Goal: Task Accomplishment & Management: Use online tool/utility

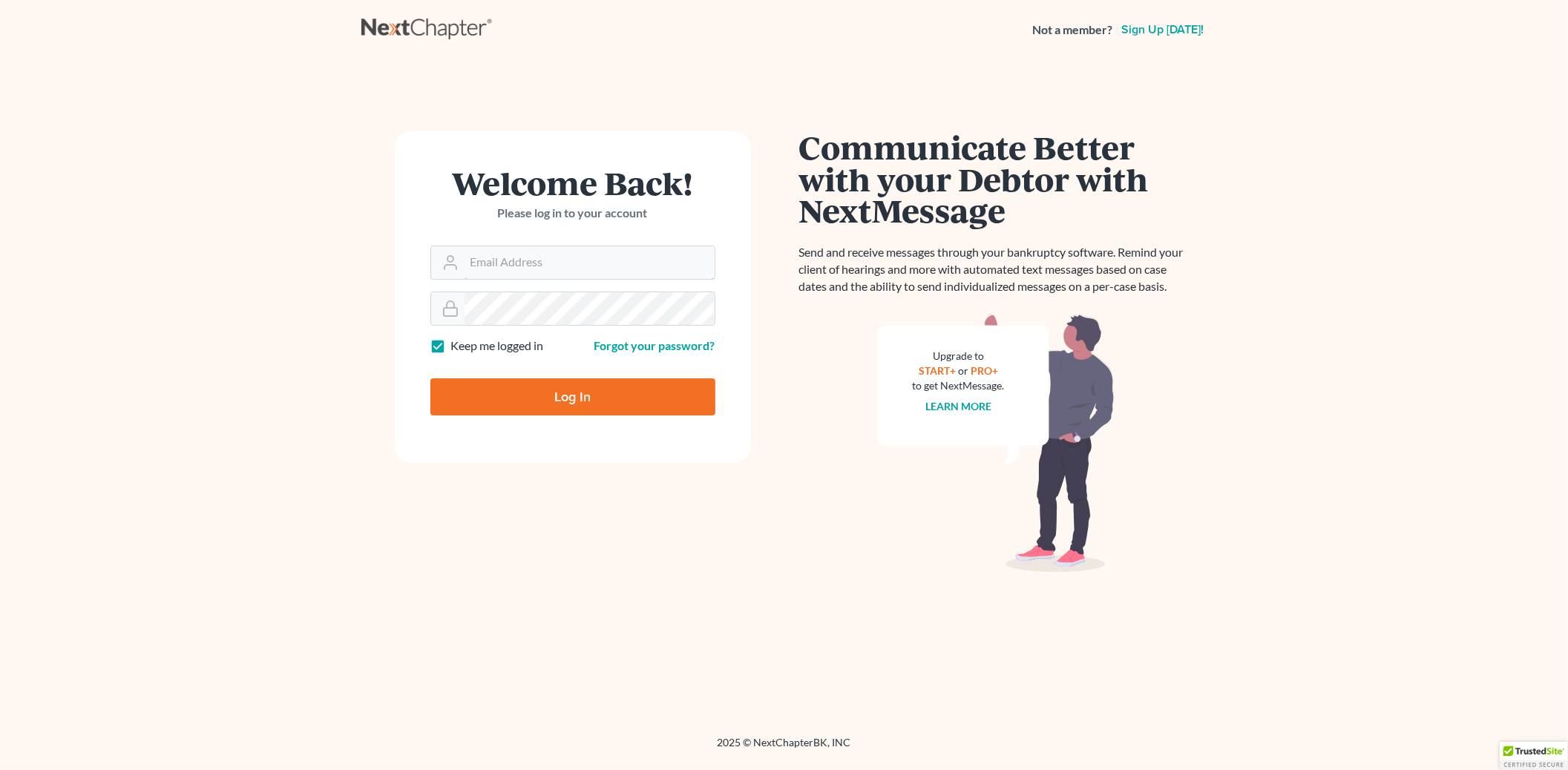
type input "[PERSON_NAME][EMAIL_ADDRESS][DOMAIN_NAME]"
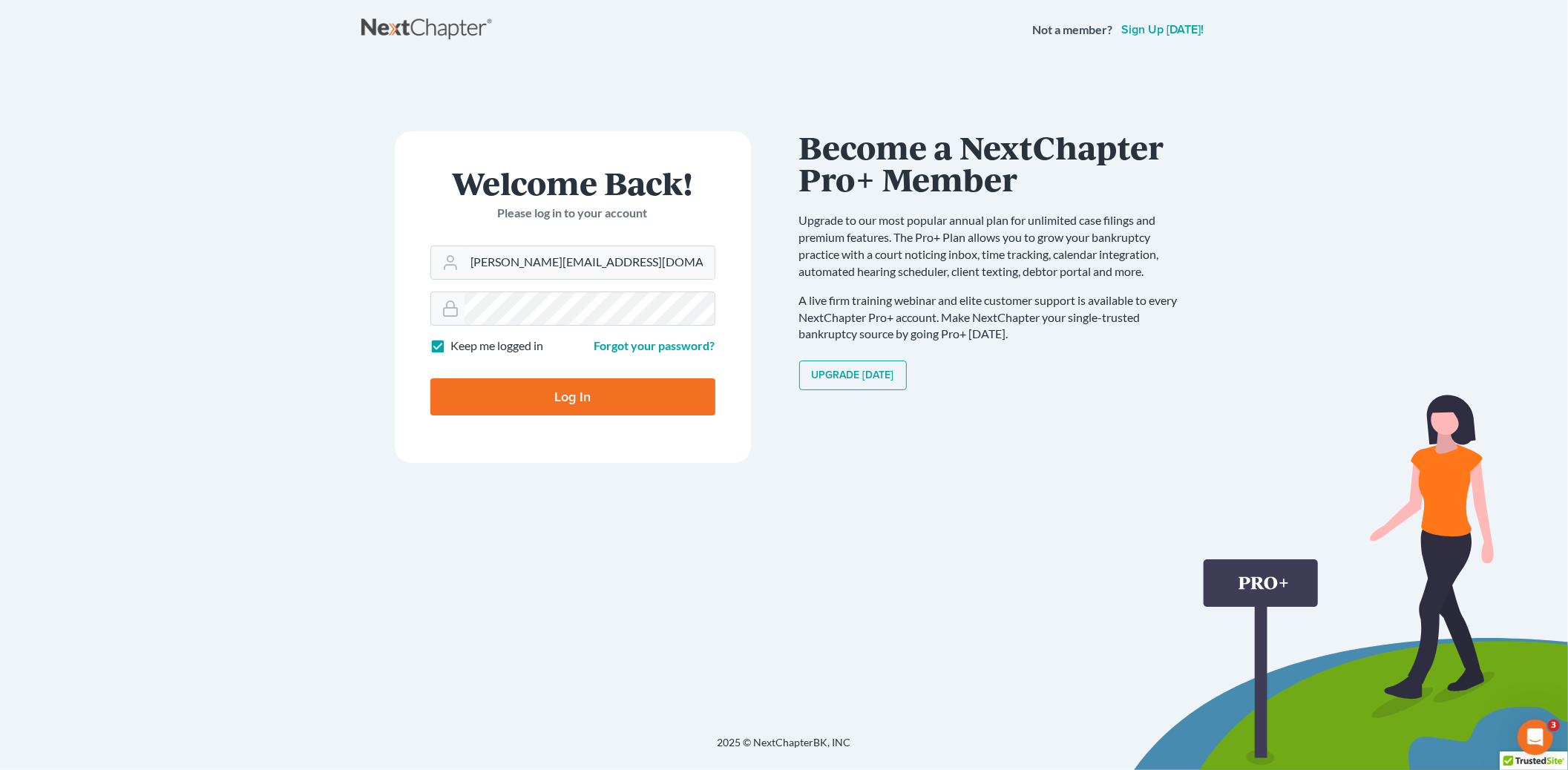
click at [709, 367] on div at bounding box center [582, 411] width 304 height 170
click at [584, 399] on input "Log In" at bounding box center [573, 396] width 285 height 37
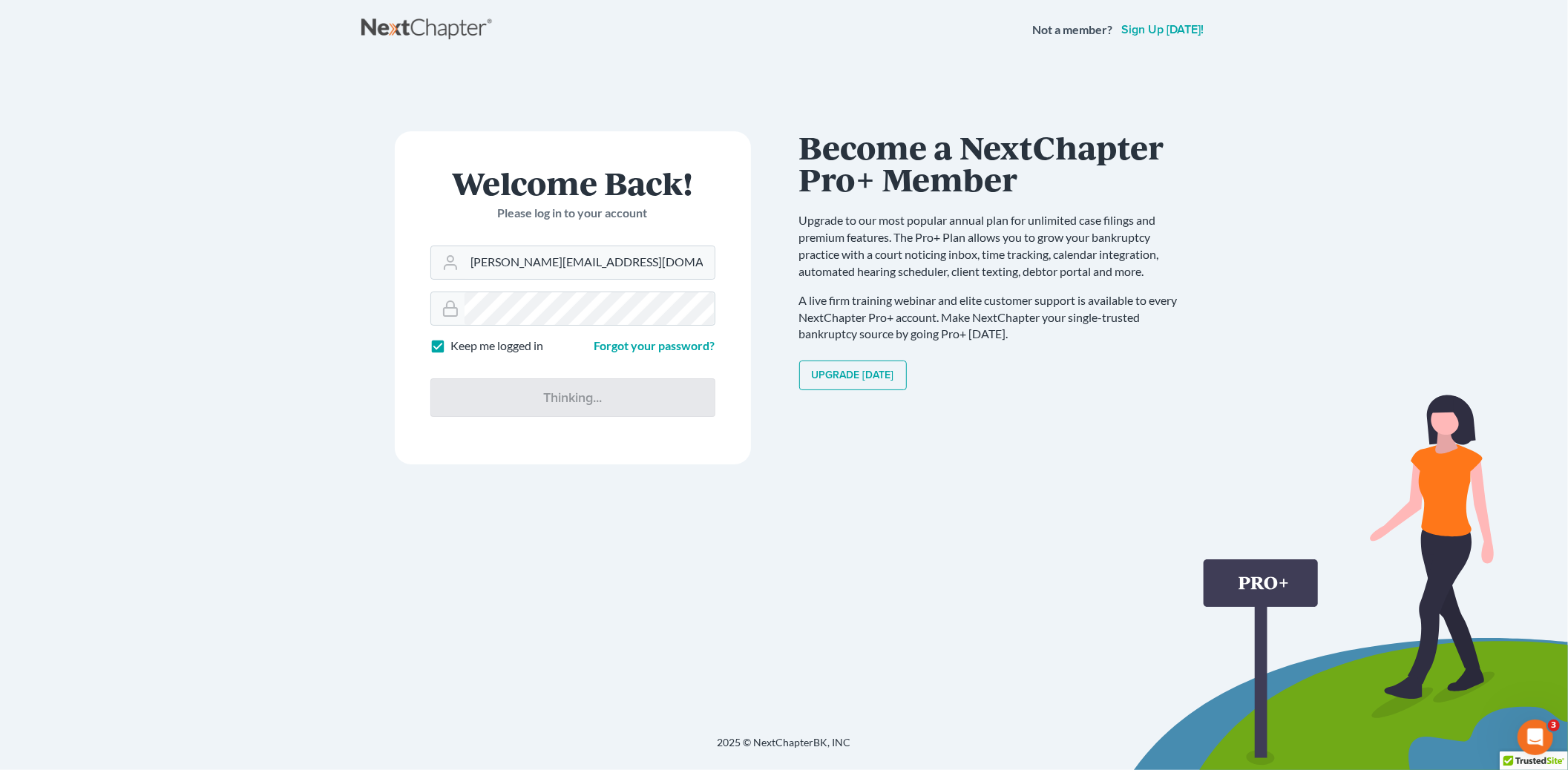
type input "Thinking..."
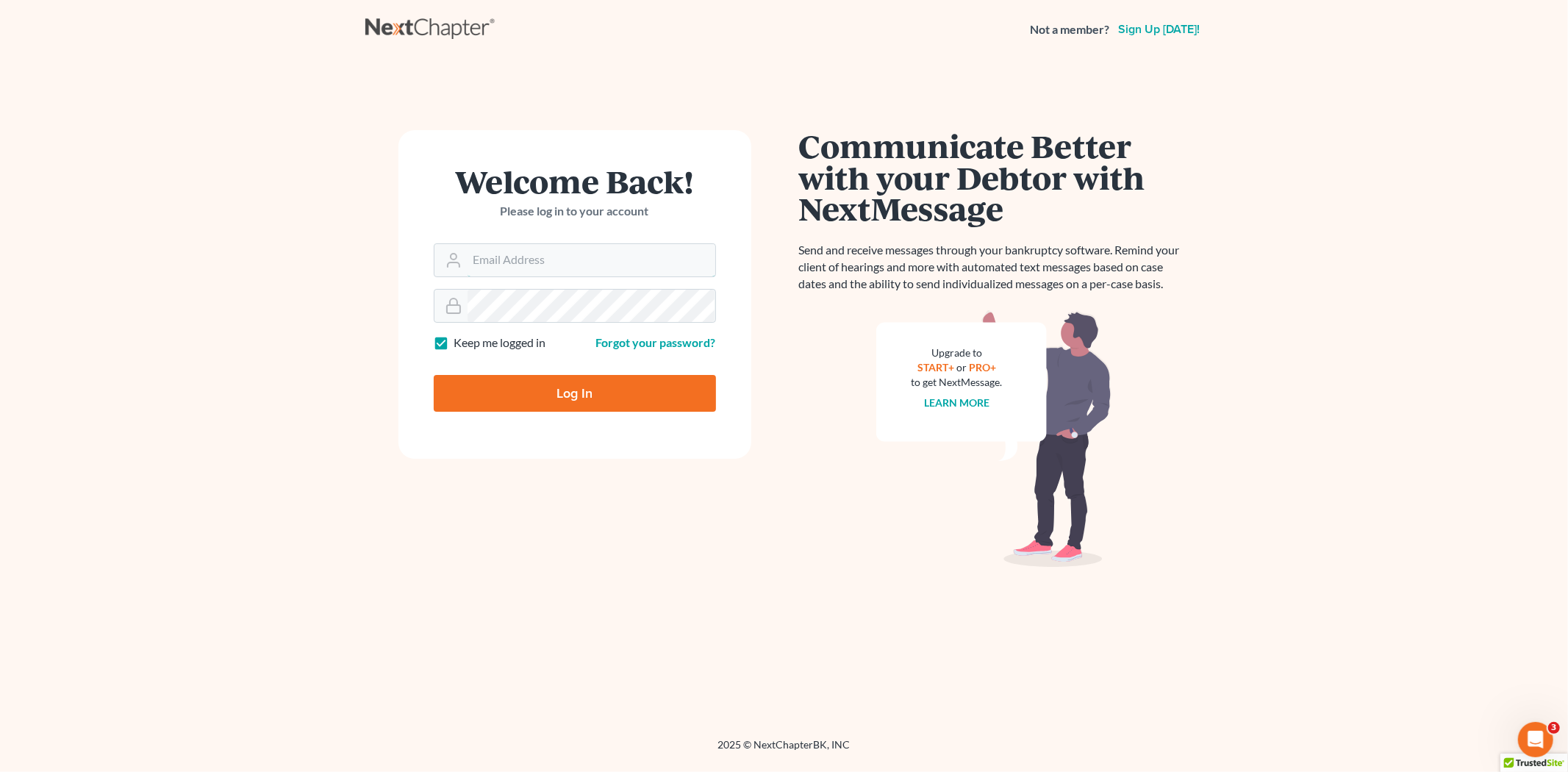
type input "[PERSON_NAME][EMAIL_ADDRESS][DOMAIN_NAME]"
click at [712, 358] on div at bounding box center [584, 407] width 301 height 168
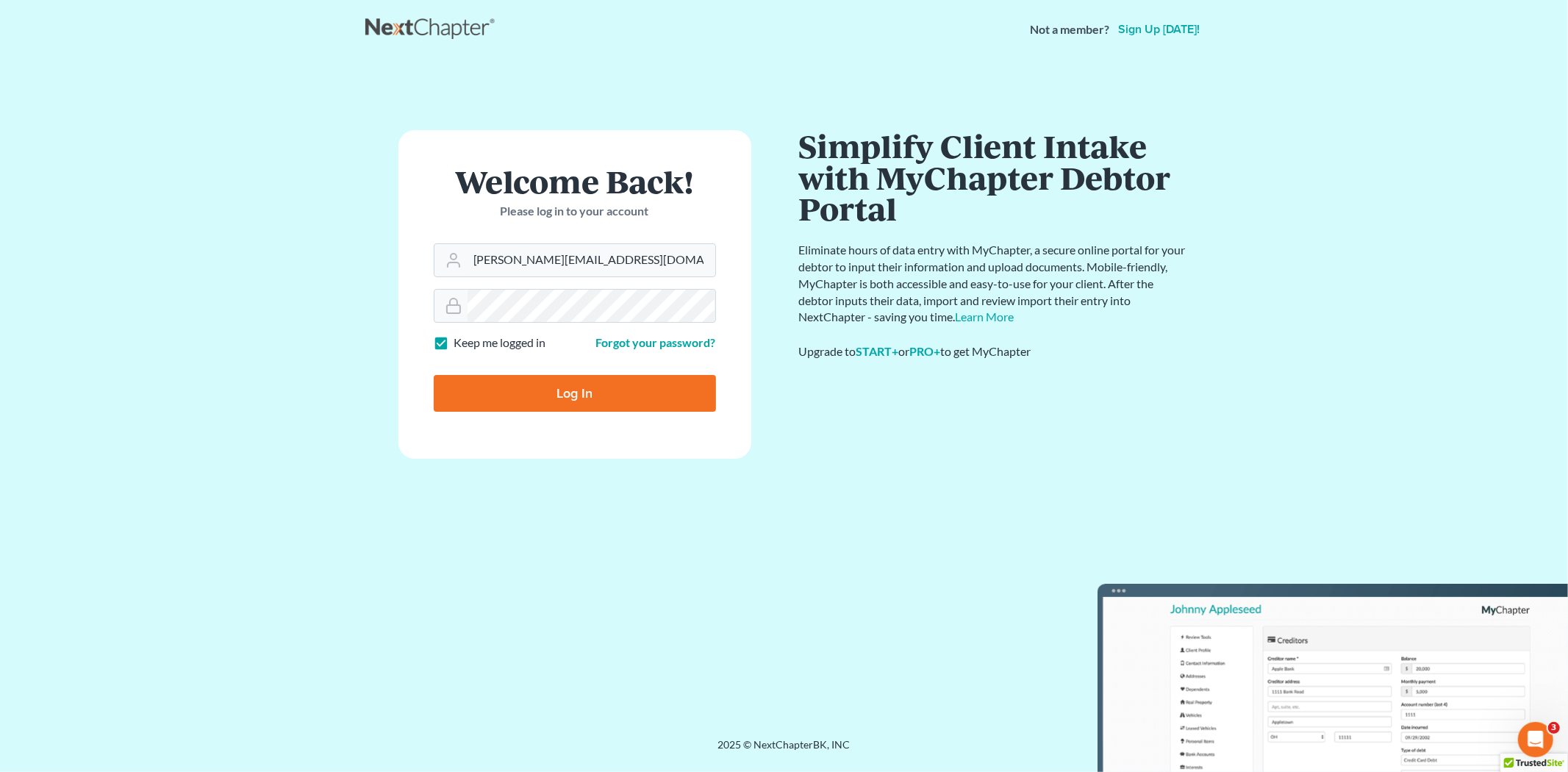
click at [544, 385] on input "Log In" at bounding box center [575, 393] width 283 height 37
type input "Thinking..."
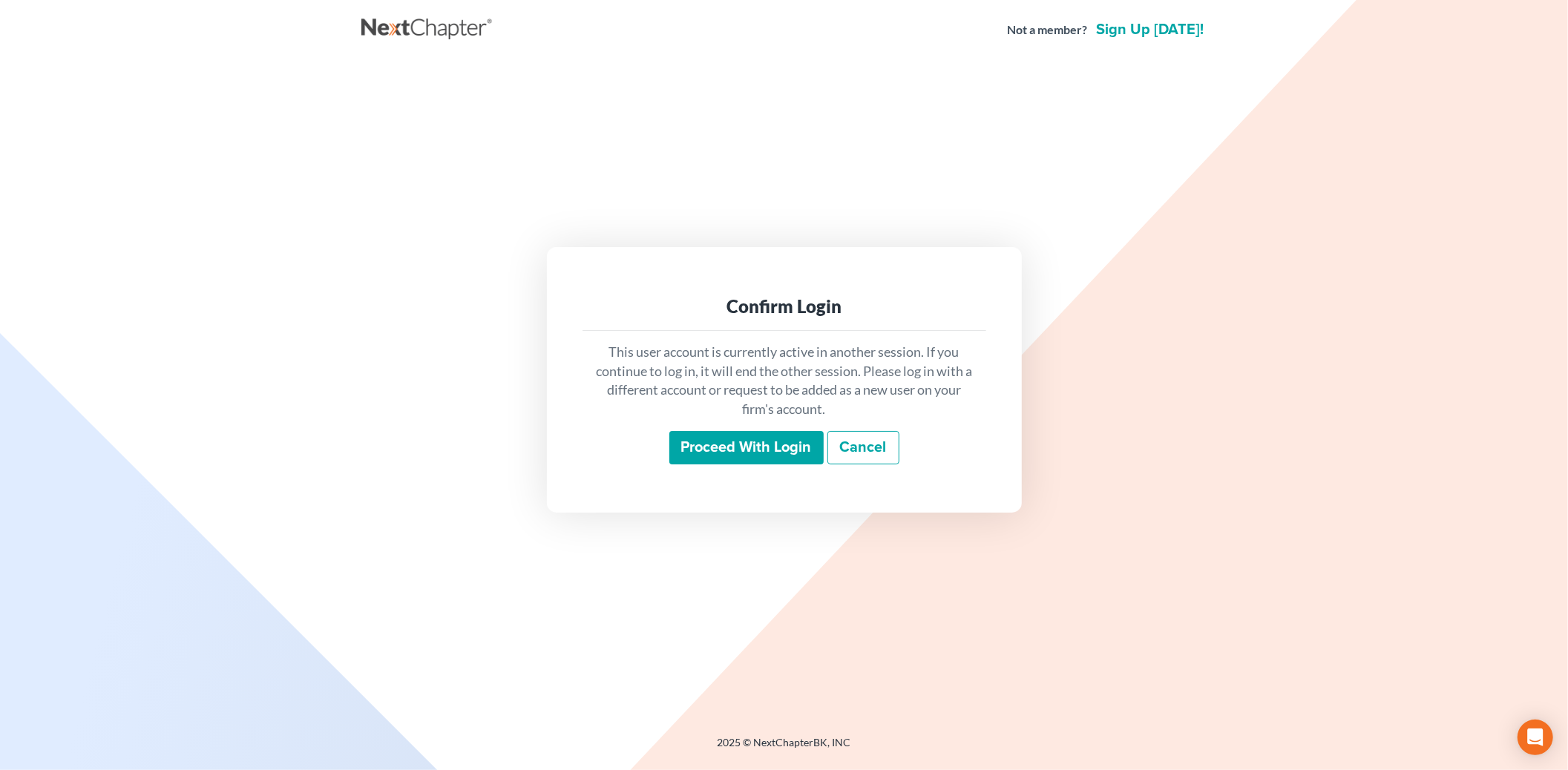
click at [716, 457] on input "Proceed with login" at bounding box center [747, 448] width 154 height 34
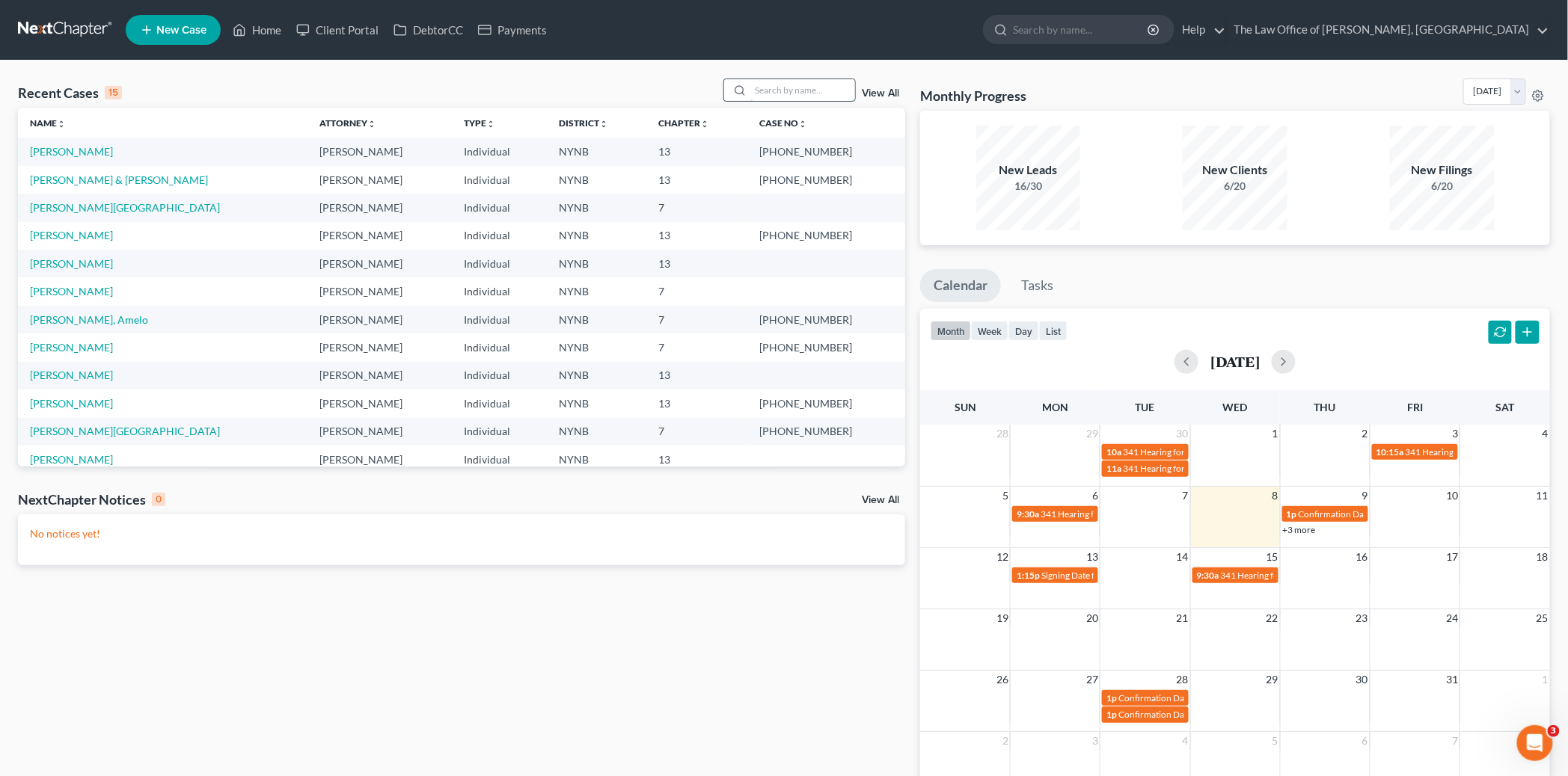
click at [788, 97] on input "search" at bounding box center [803, 90] width 105 height 22
type input "sherman"
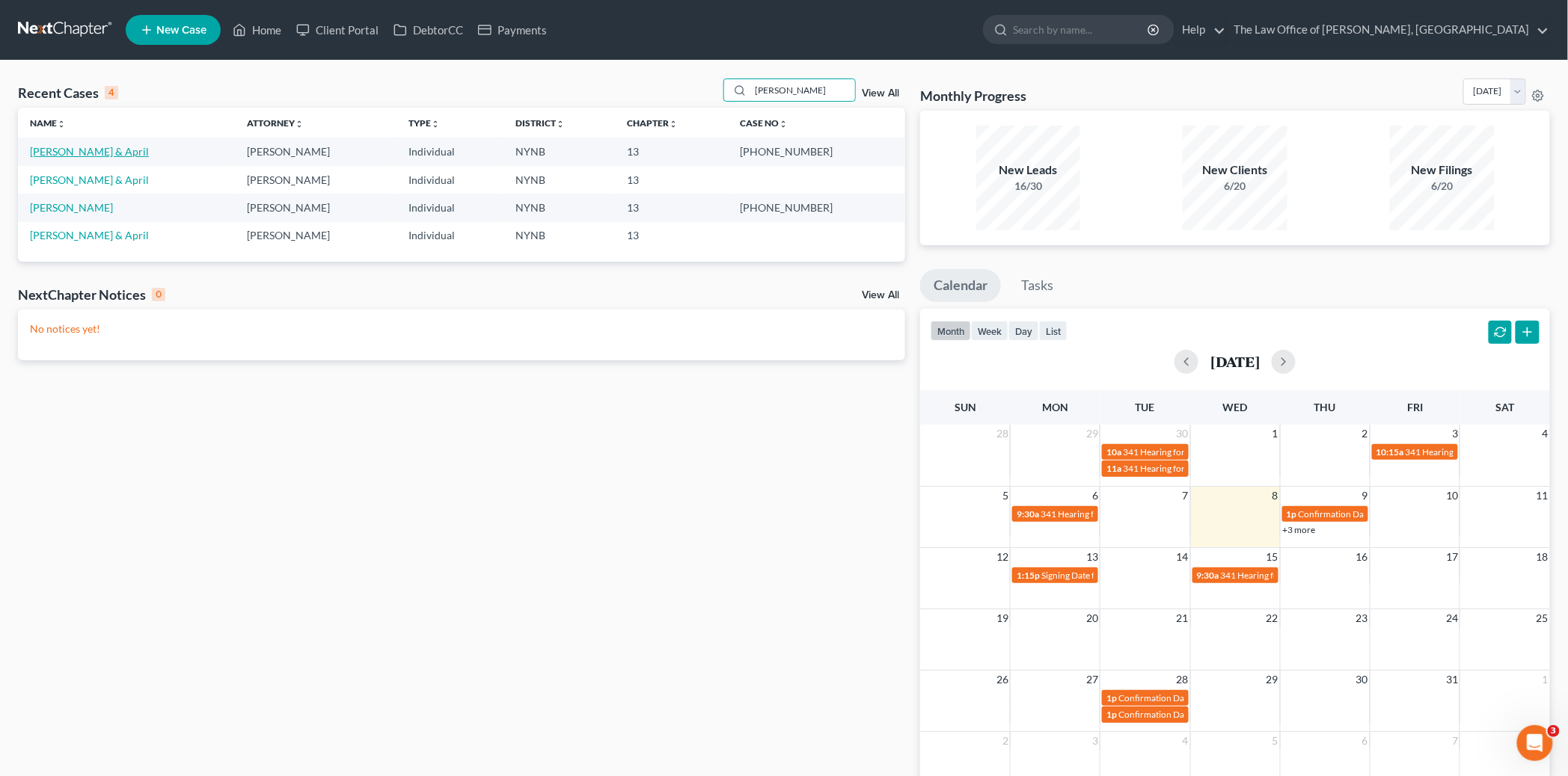
click at [78, 154] on link "Sherman, Jeremy & April" at bounding box center [89, 151] width 119 height 13
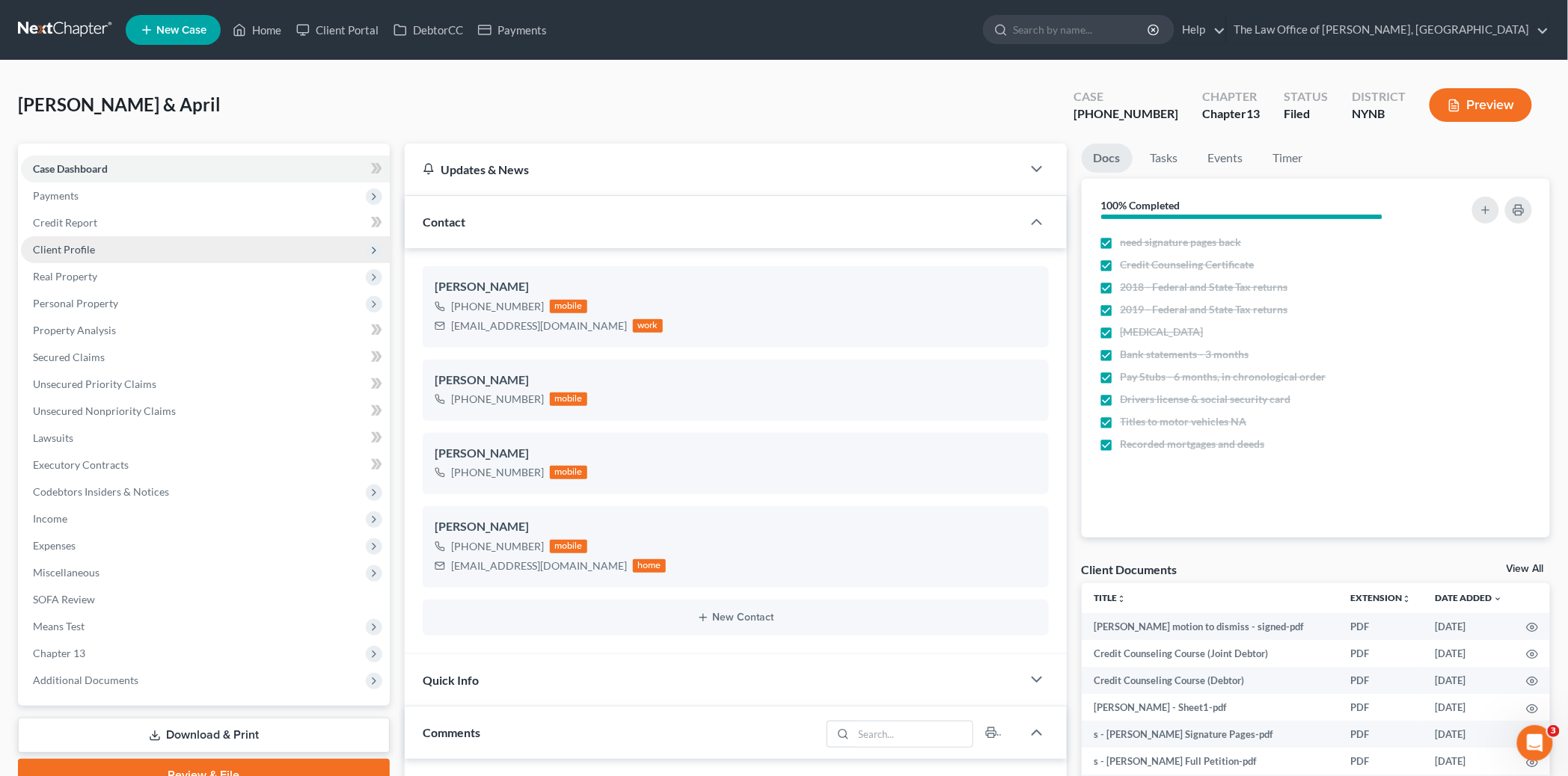
scroll to position [17128, 0]
click at [280, 26] on link "Home" at bounding box center [257, 30] width 64 height 27
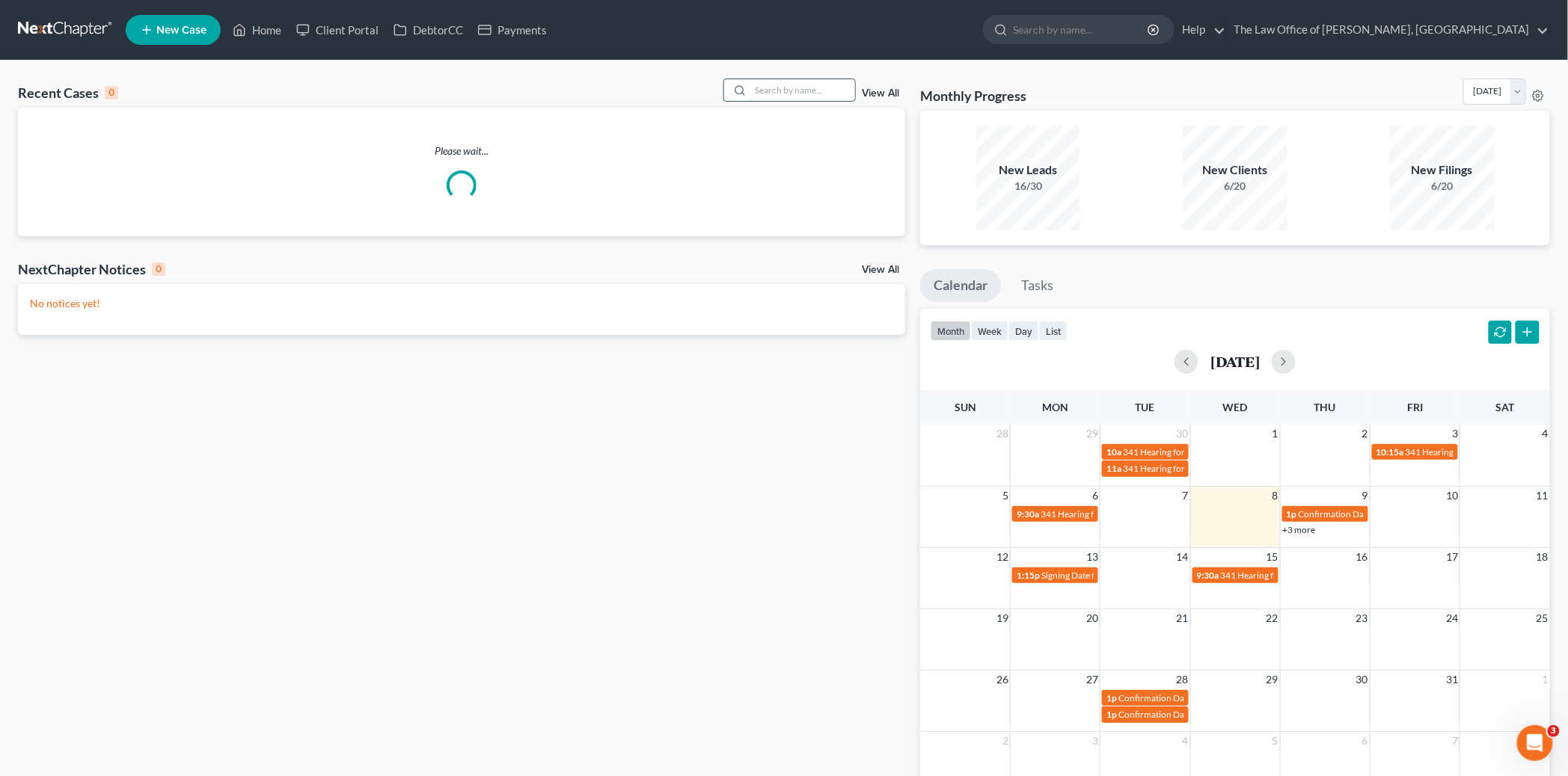
click at [804, 91] on input "search" at bounding box center [803, 90] width 105 height 22
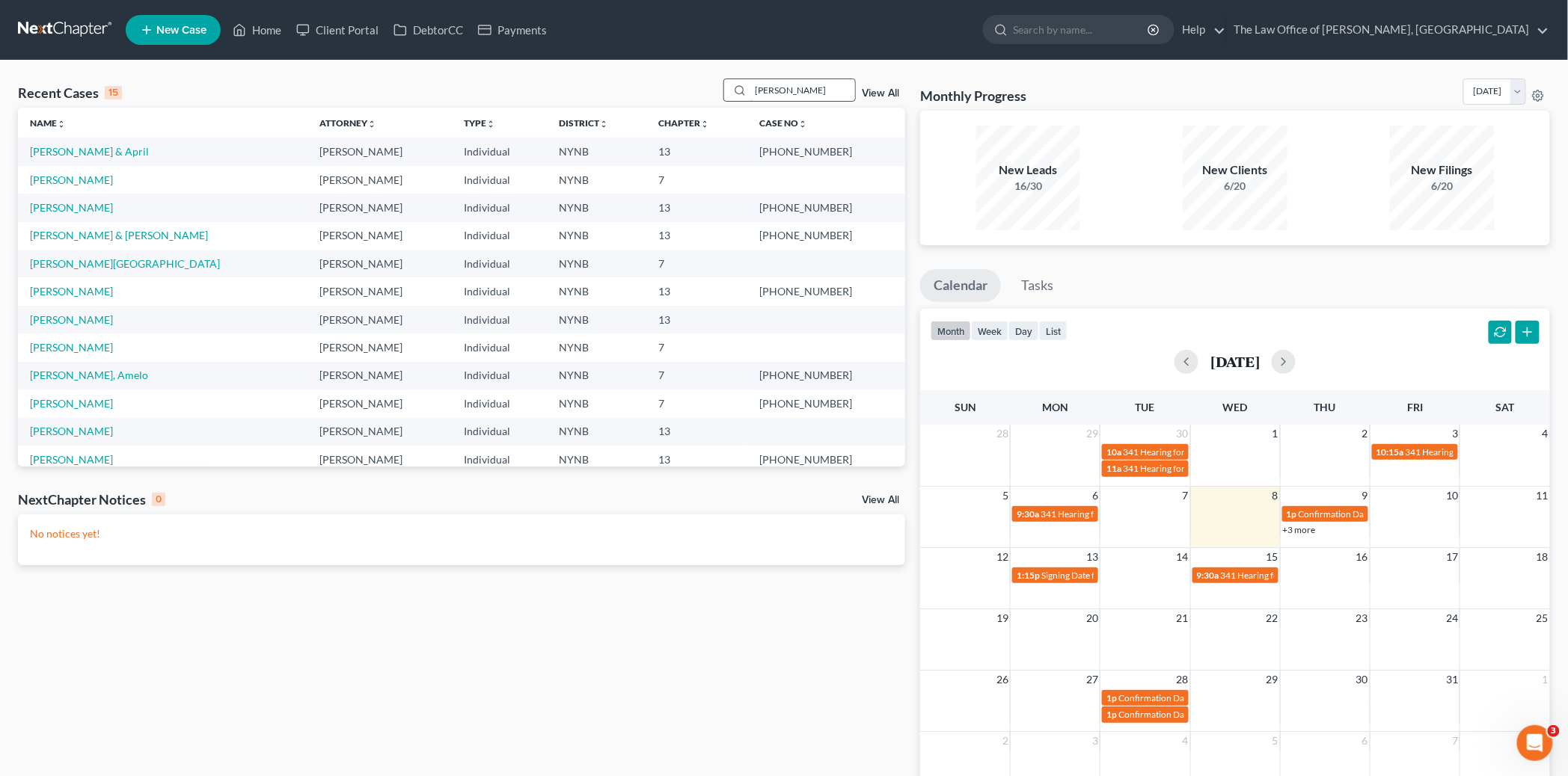
type input "sherman"
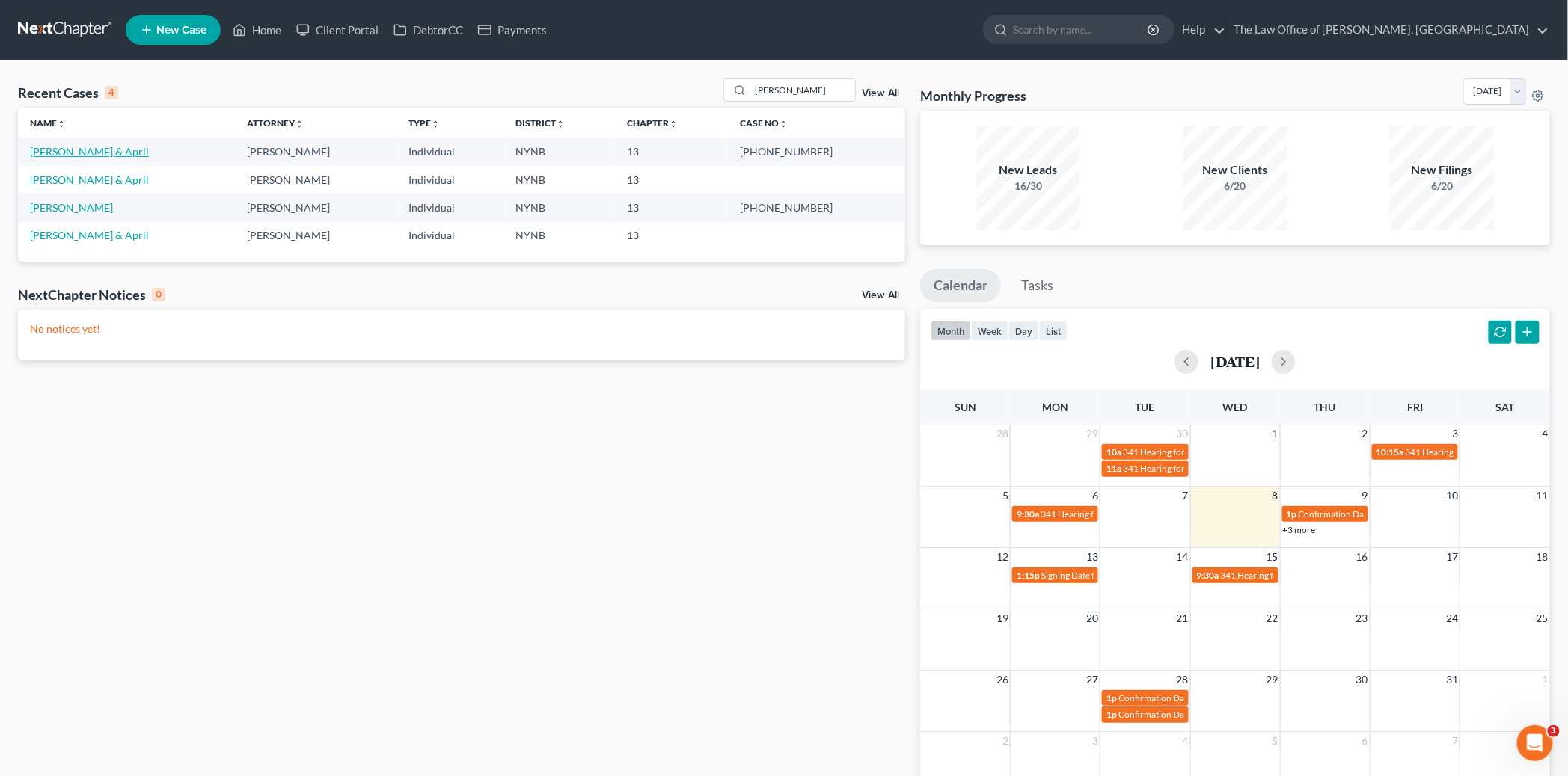
click at [137, 152] on link "Sherman, Jeremy & April" at bounding box center [89, 151] width 119 height 13
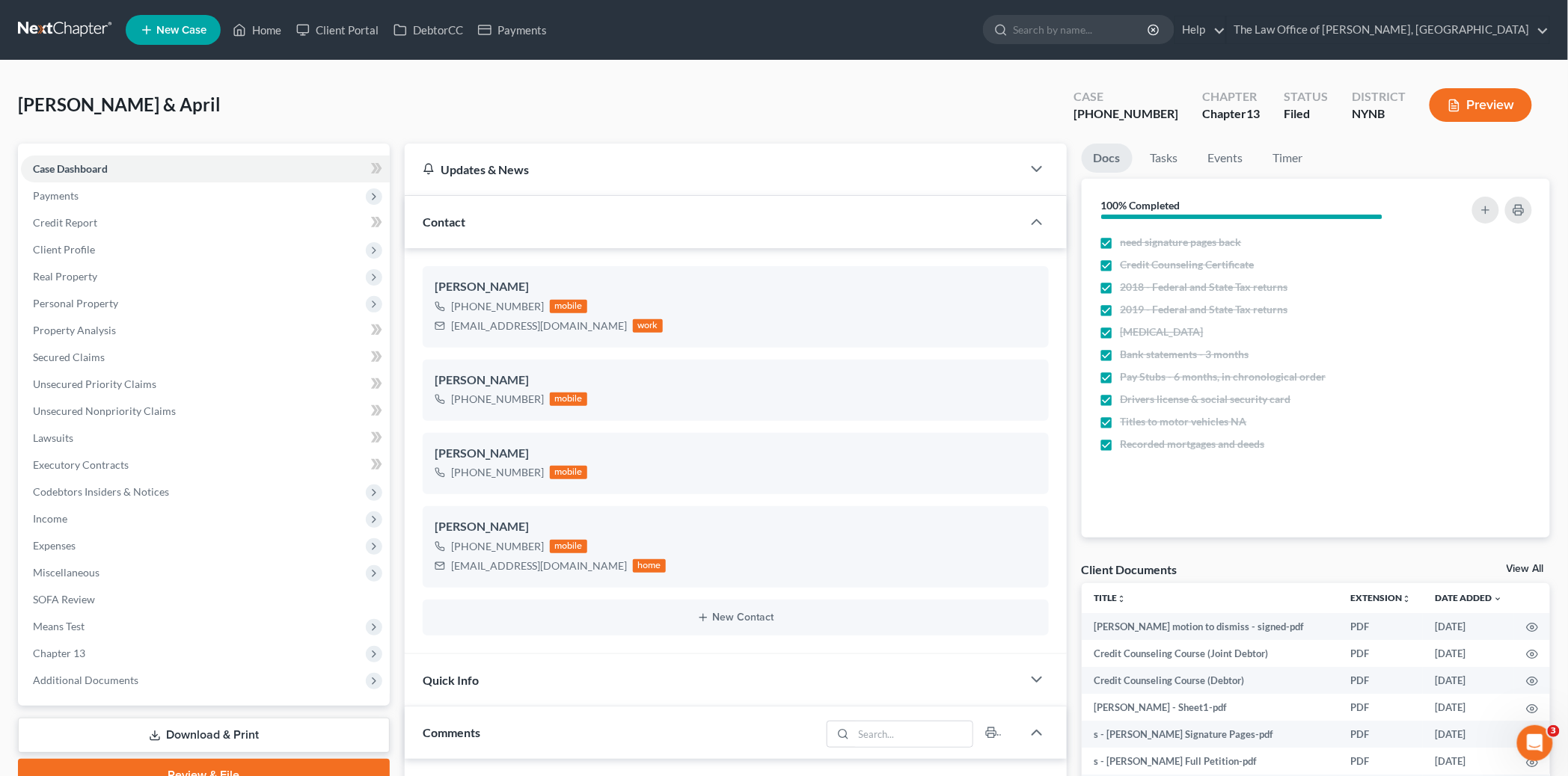
scroll to position [17128, 0]
click at [84, 244] on span "Client Profile" at bounding box center [64, 250] width 62 height 13
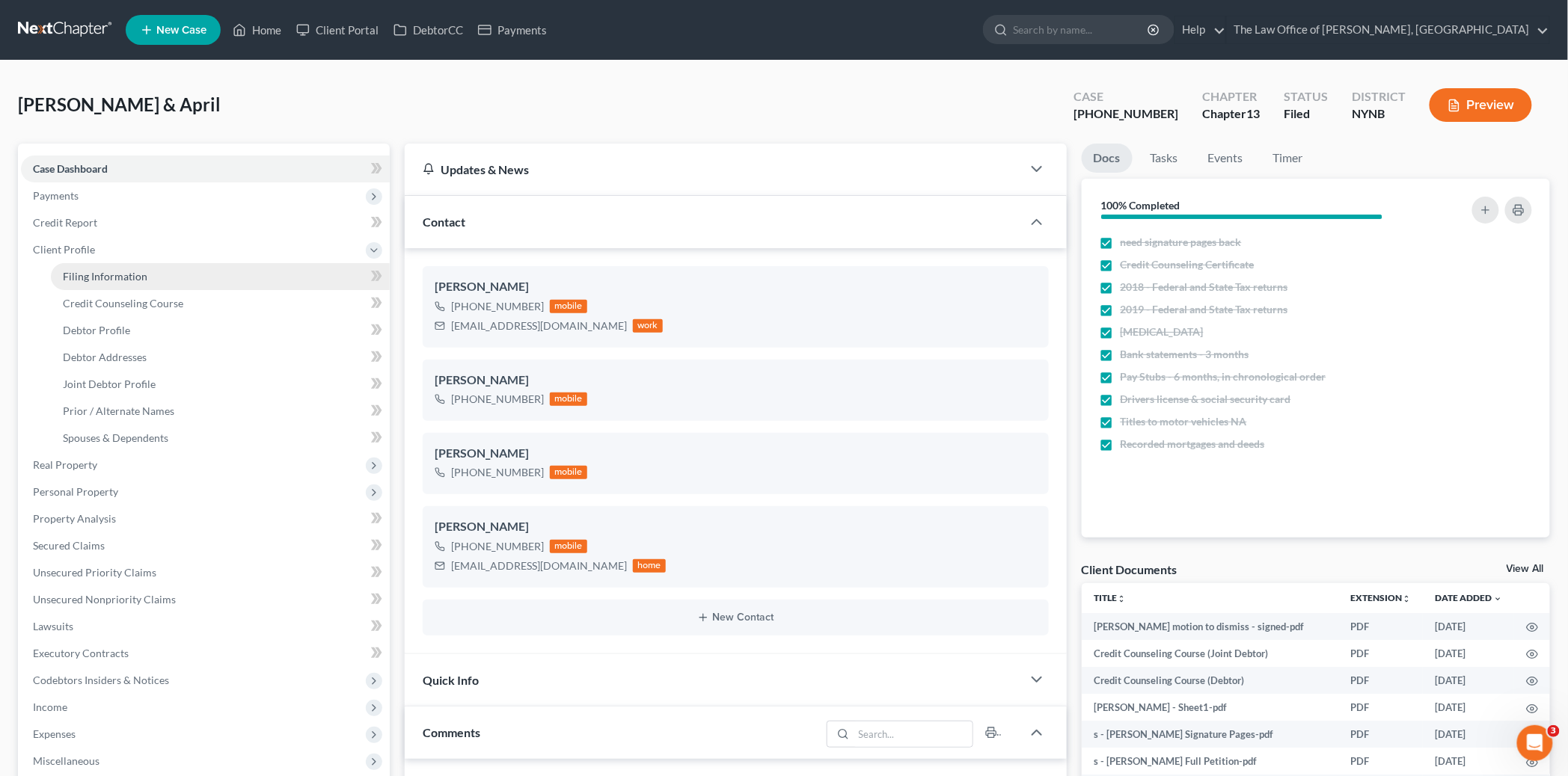
click at [84, 278] on span "Filing Information" at bounding box center [105, 276] width 84 height 13
select select "1"
select select "3"
select select "54"
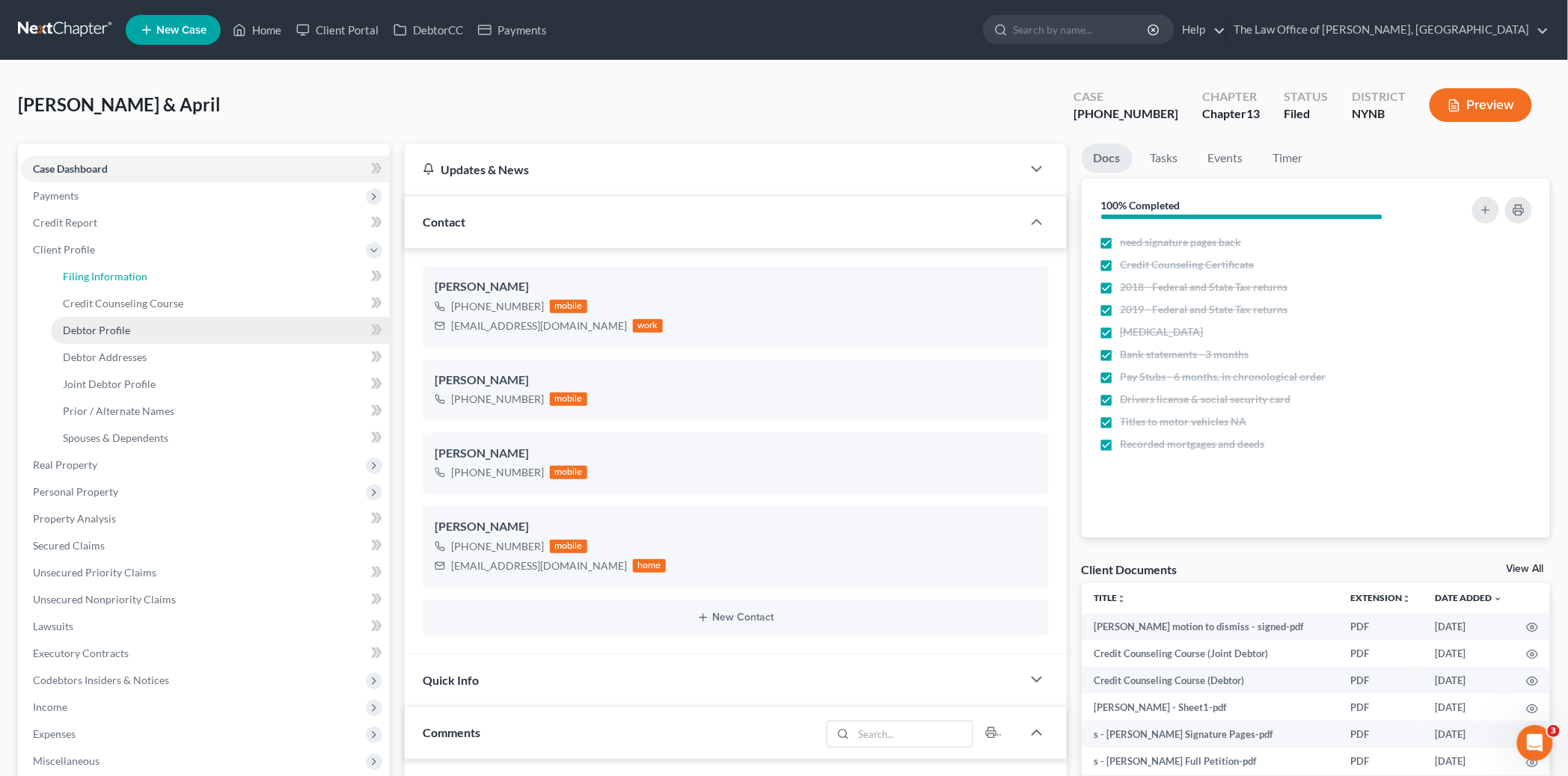
select select "0"
select select "35"
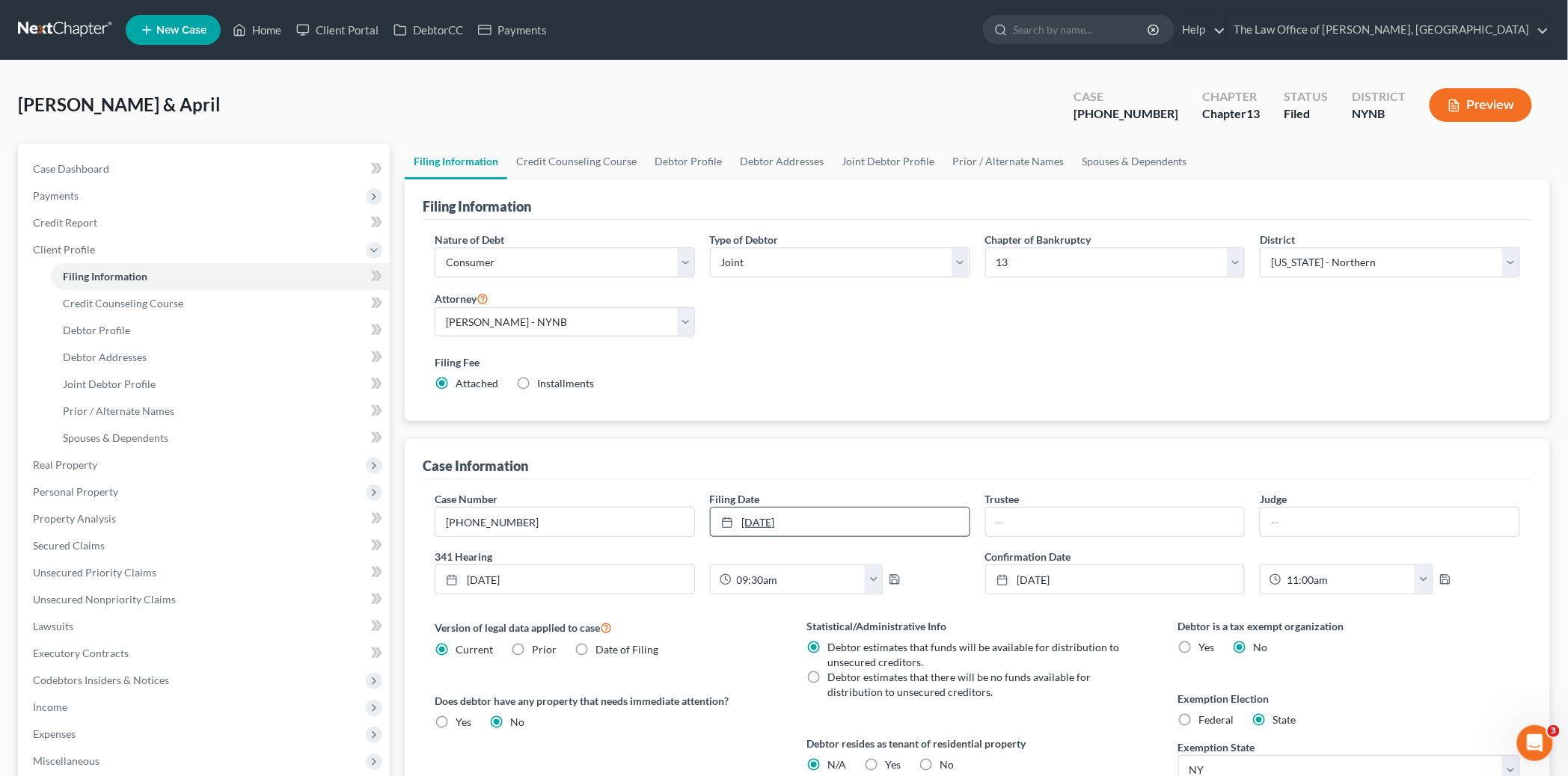
drag, startPoint x: 825, startPoint y: 526, endPoint x: 751, endPoint y: 512, distance: 75.3
click at [746, 512] on link "9/8/2020" at bounding box center [840, 522] width 259 height 28
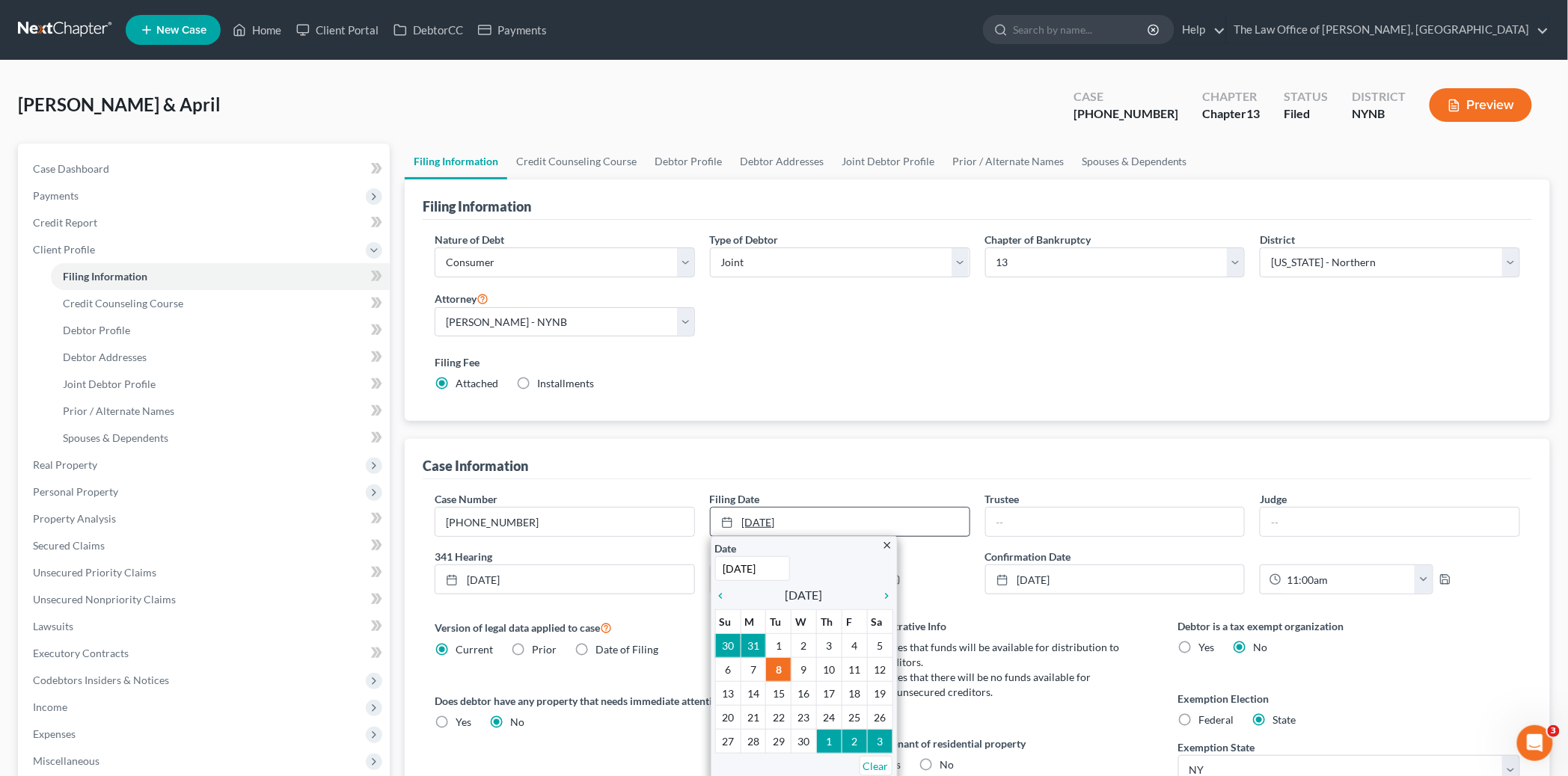
click at [752, 512] on link "9/8/2020" at bounding box center [840, 522] width 259 height 28
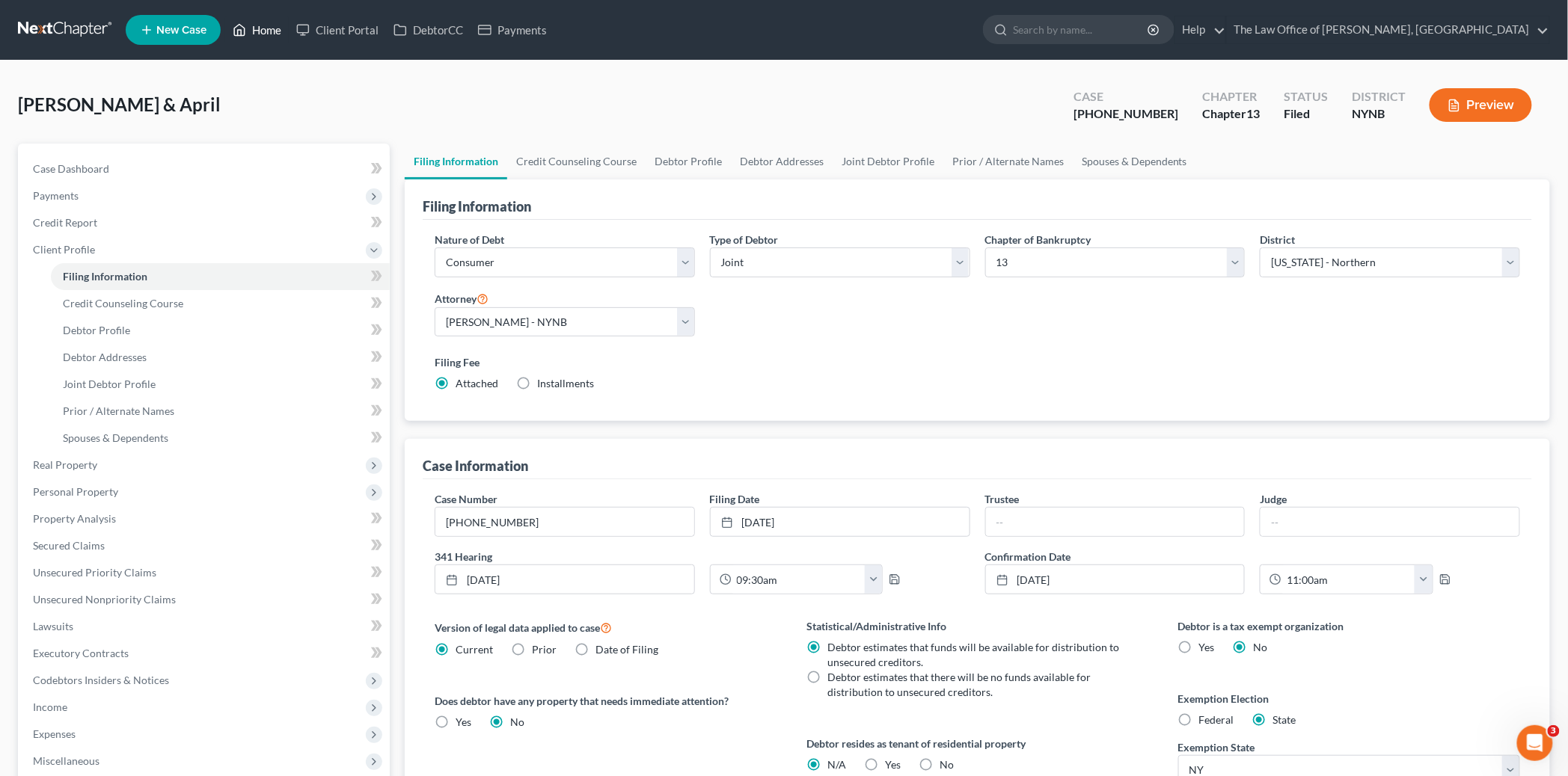
click at [272, 26] on link "Home" at bounding box center [257, 30] width 64 height 27
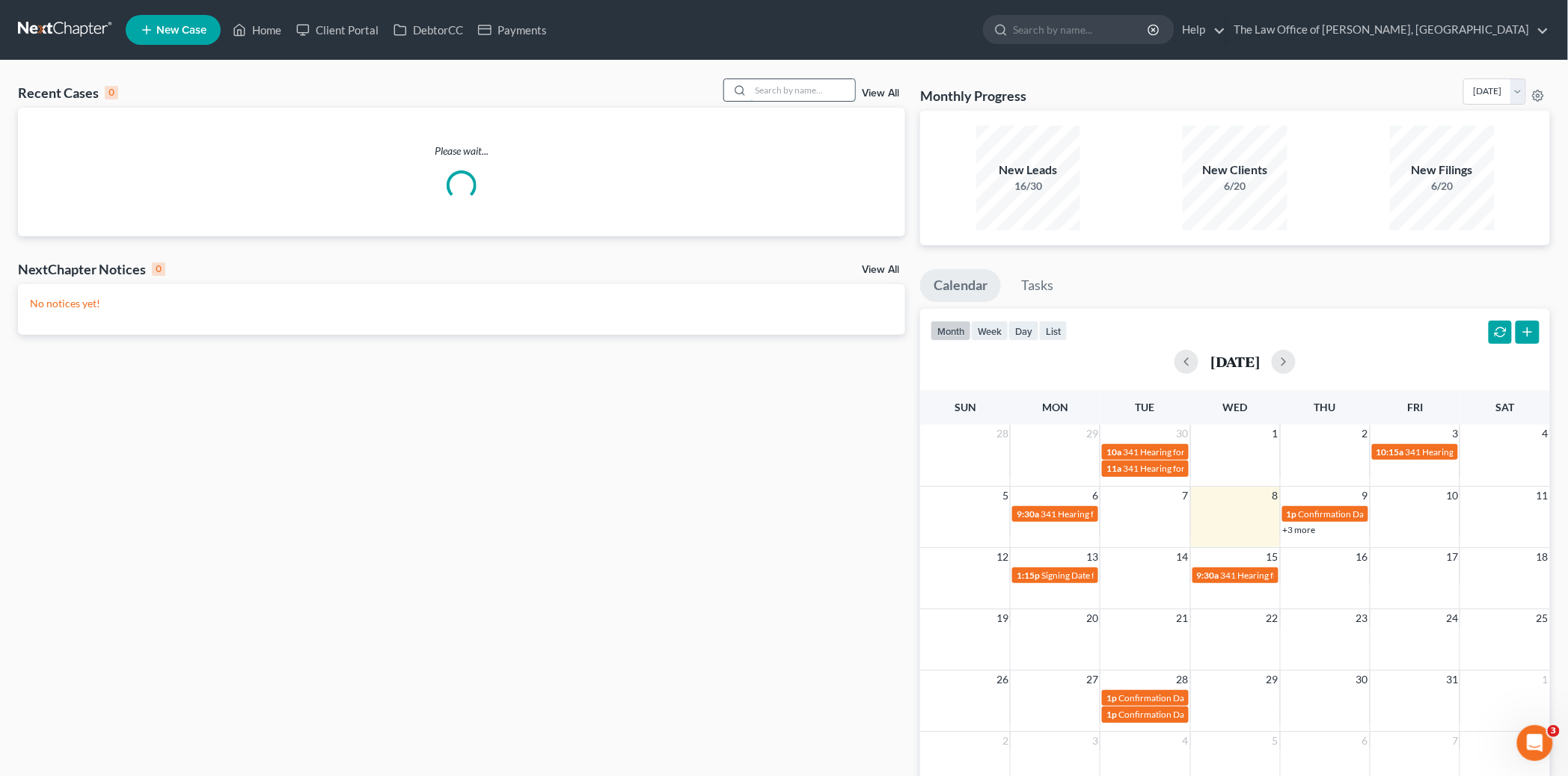
click at [803, 88] on input "search" at bounding box center [803, 90] width 105 height 22
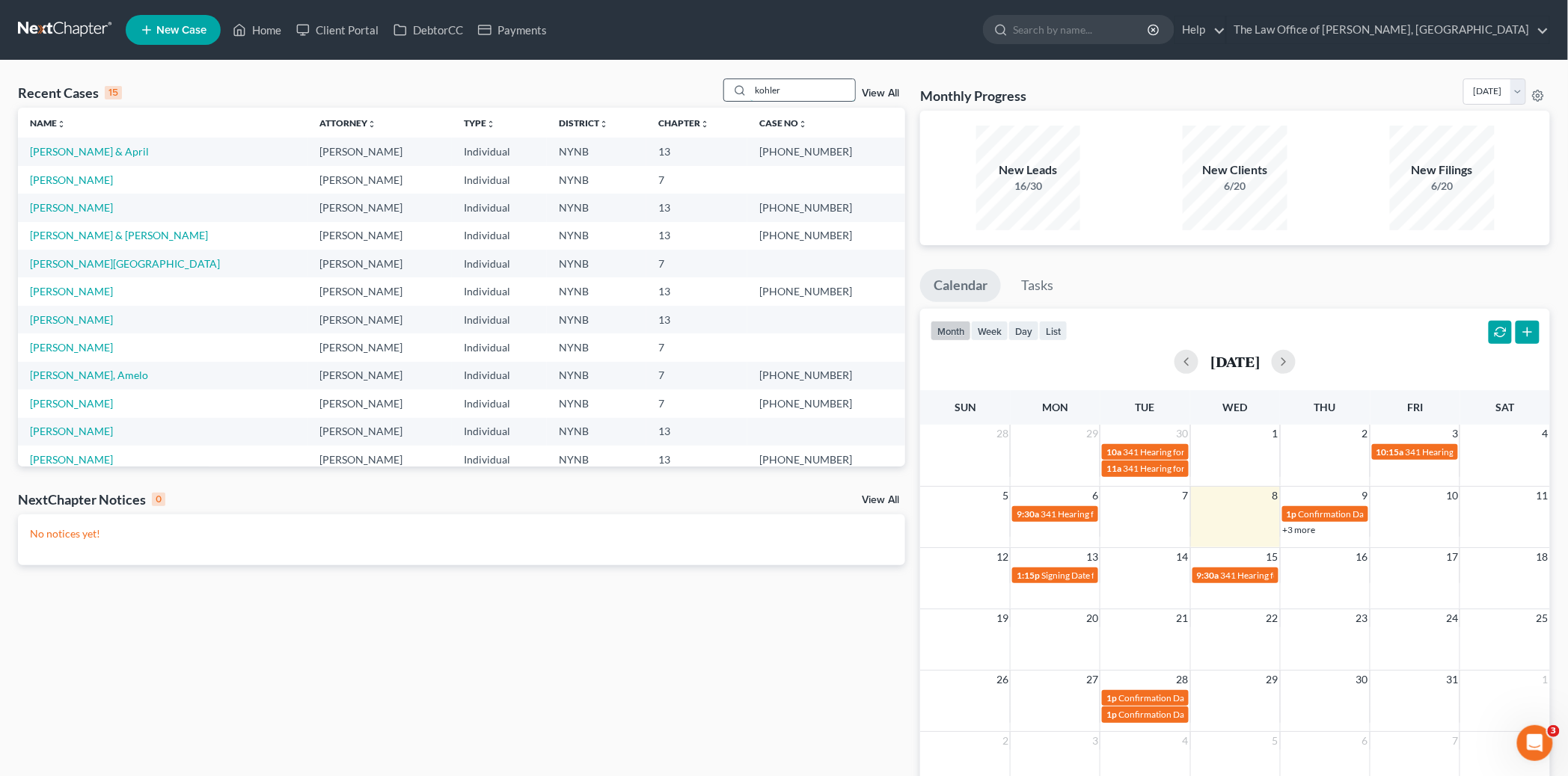
type input "kohler"
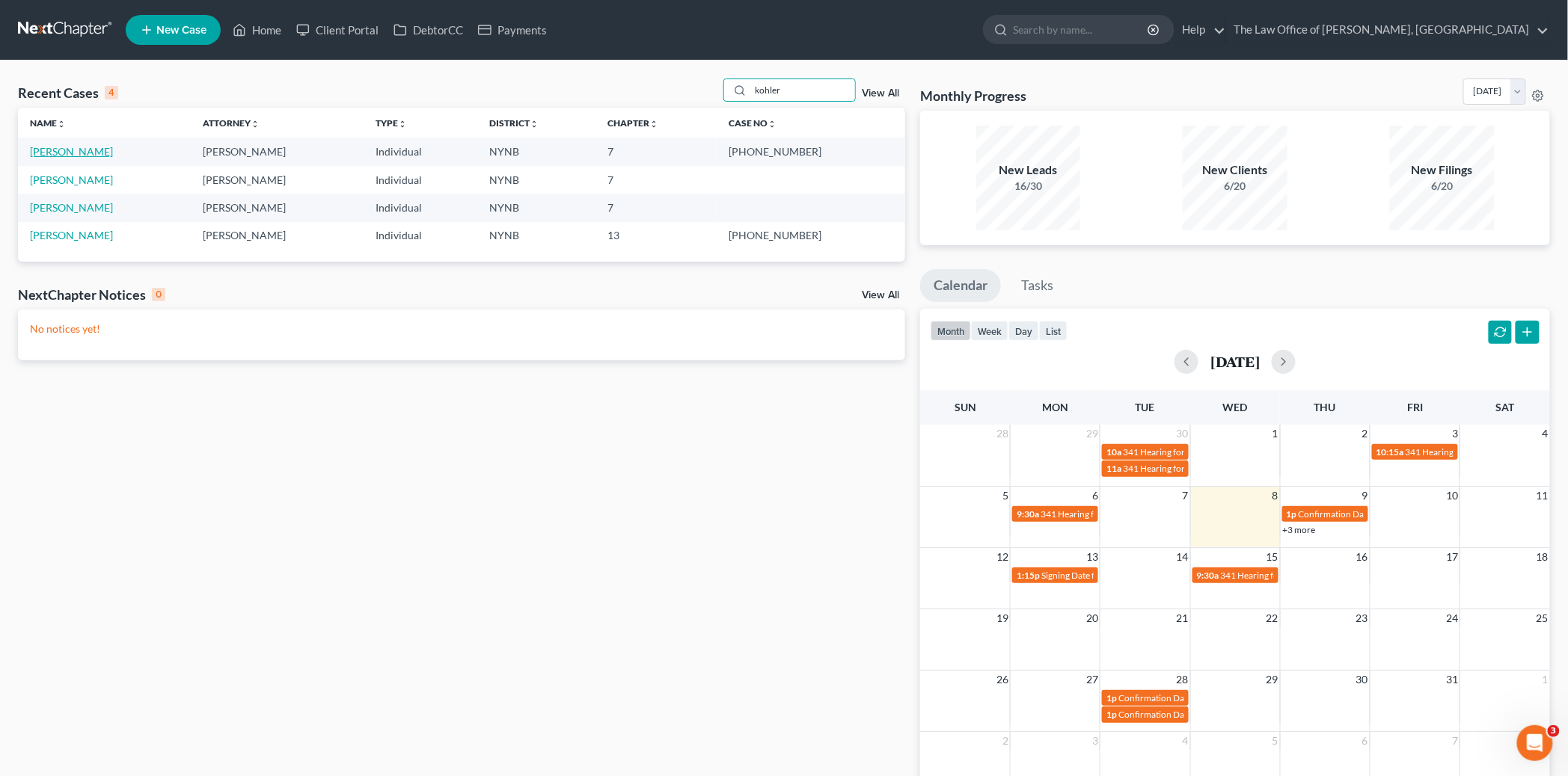
click at [55, 154] on link "Kohler, Jadee" at bounding box center [71, 151] width 83 height 13
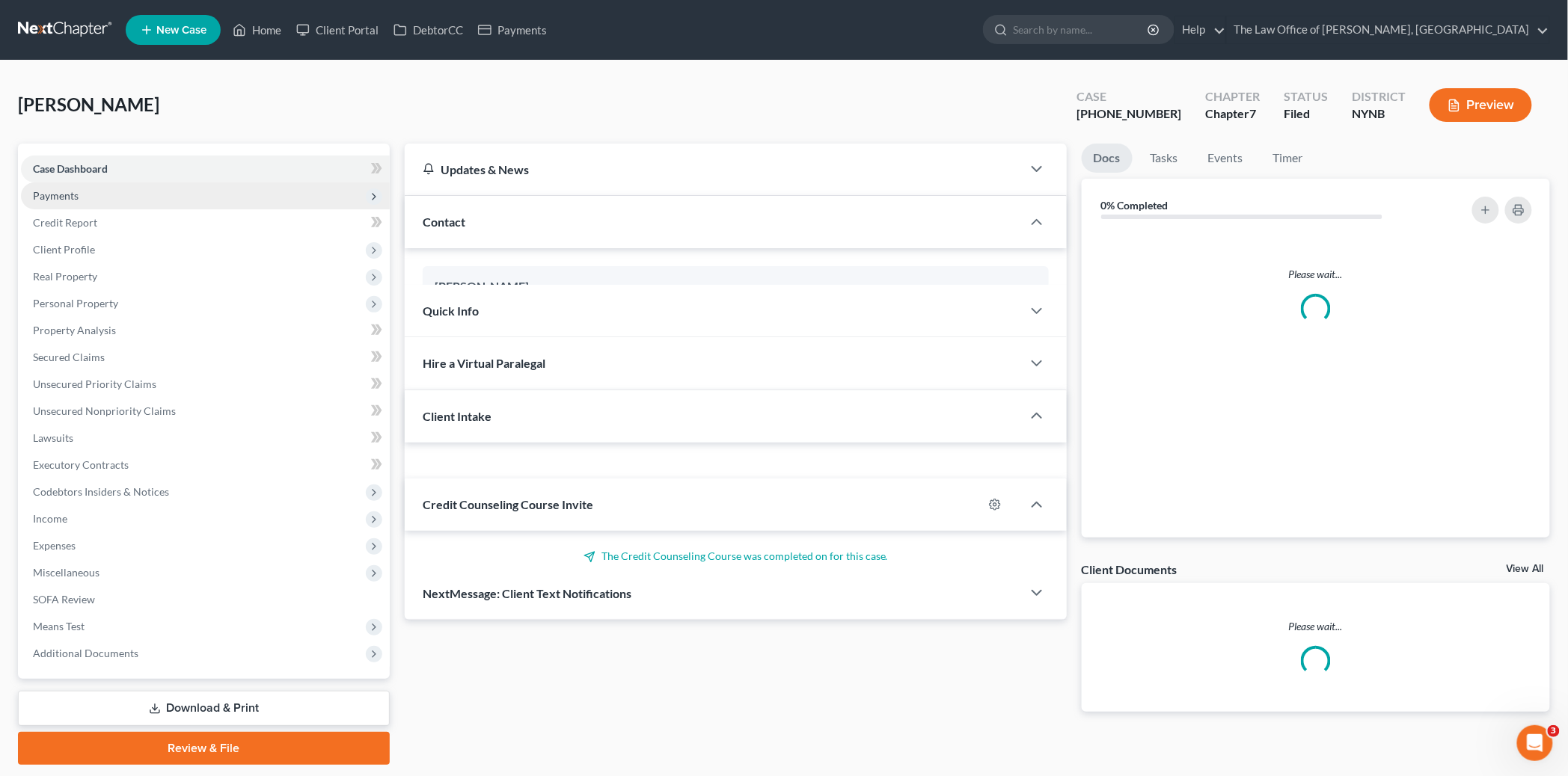
click at [75, 187] on span "Payments" at bounding box center [205, 196] width 369 height 27
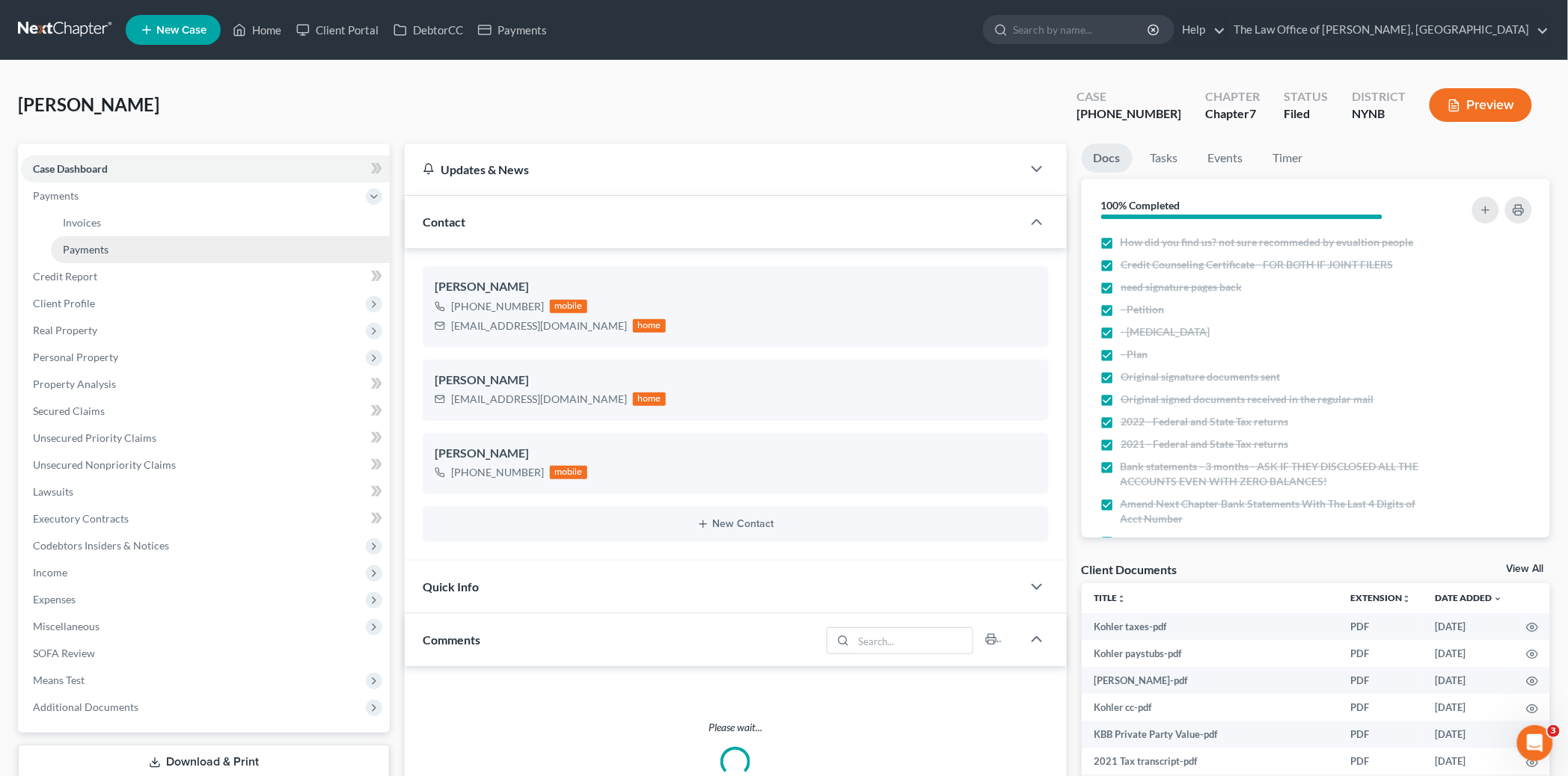
drag, startPoint x: 107, startPoint y: 247, endPoint x: 154, endPoint y: 258, distance: 48.3
click at [107, 247] on span "Payments" at bounding box center [86, 250] width 46 height 13
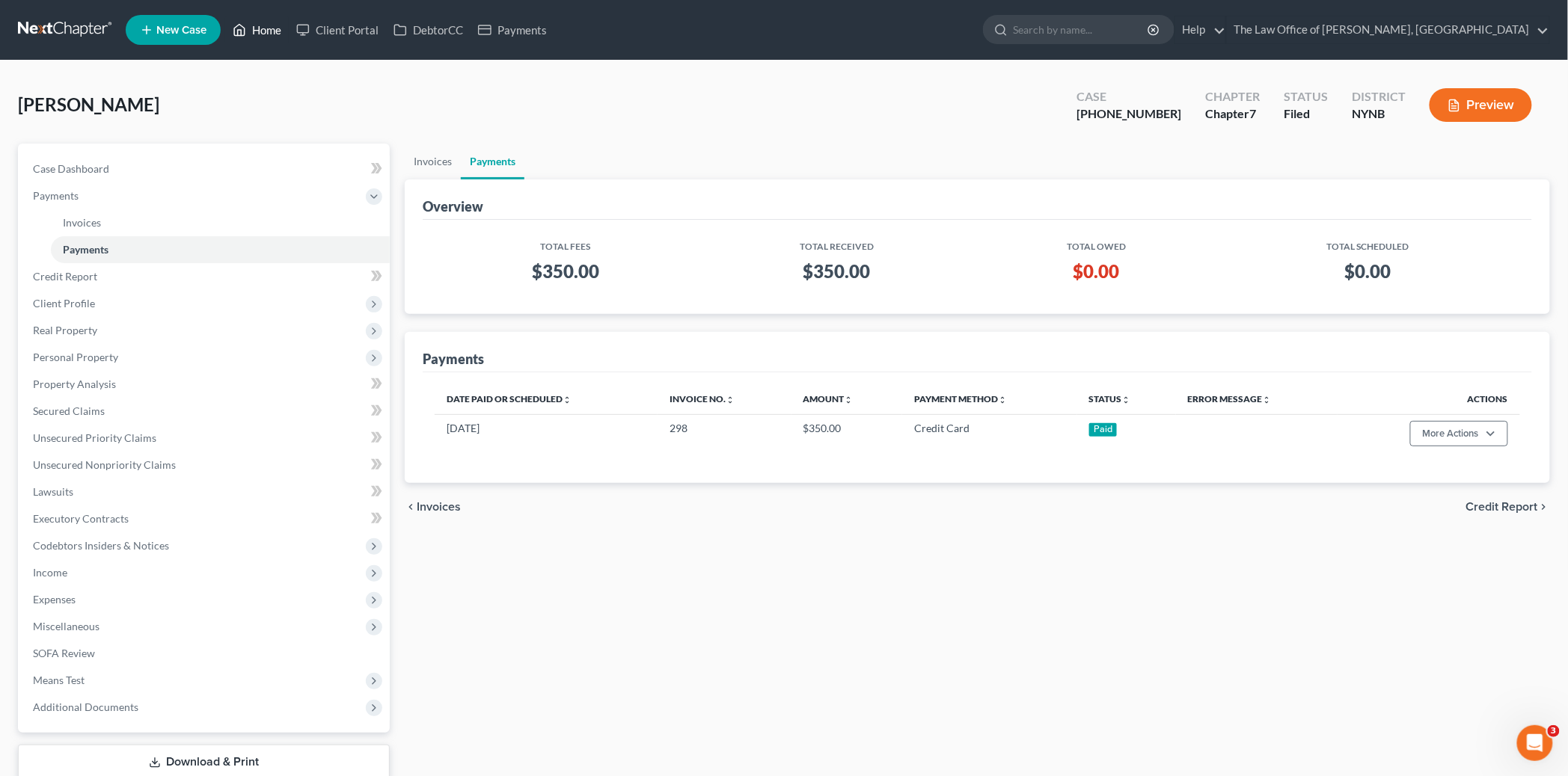
click at [264, 32] on link "Home" at bounding box center [257, 30] width 64 height 27
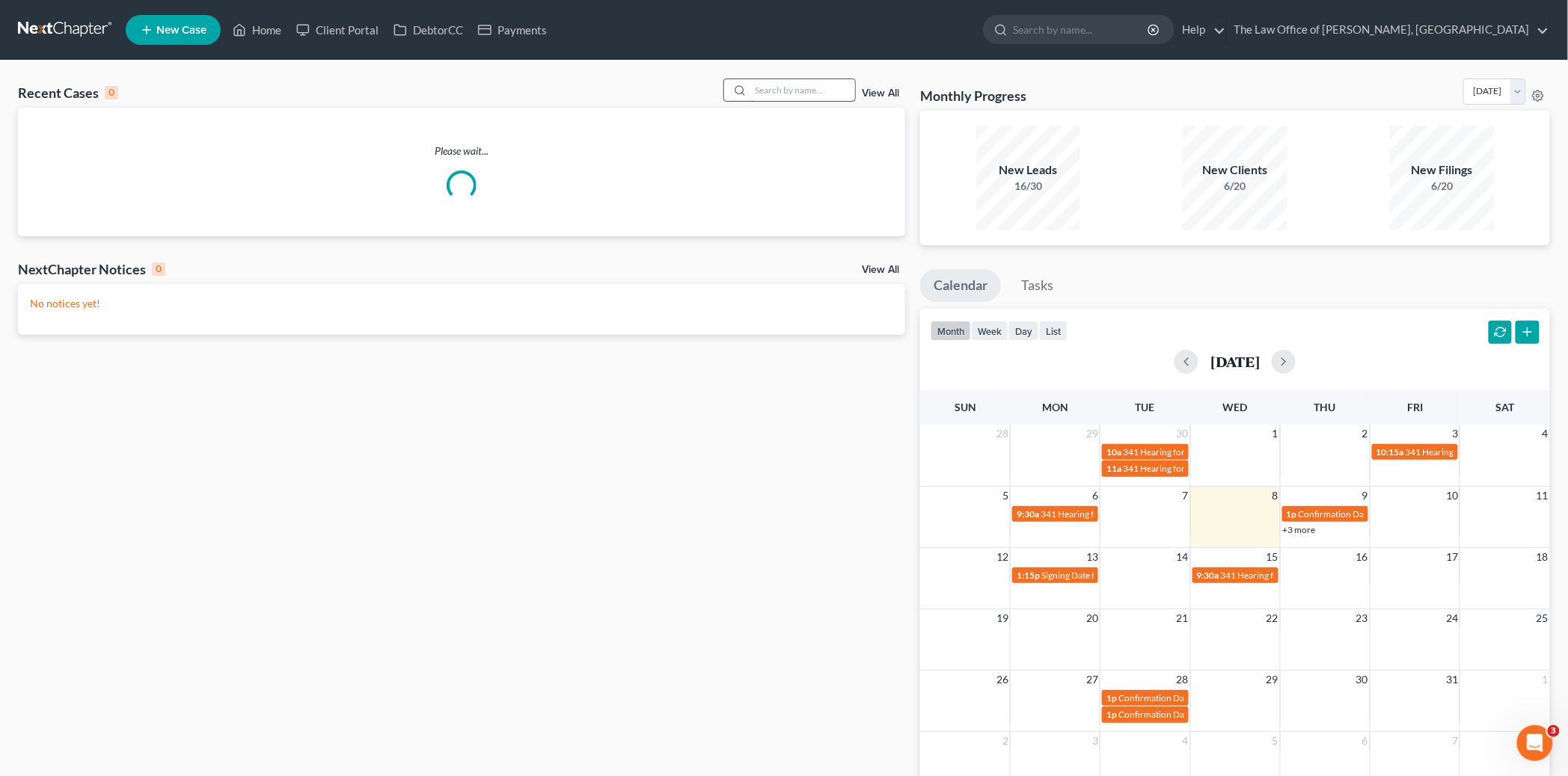
click at [774, 96] on input "search" at bounding box center [803, 90] width 105 height 22
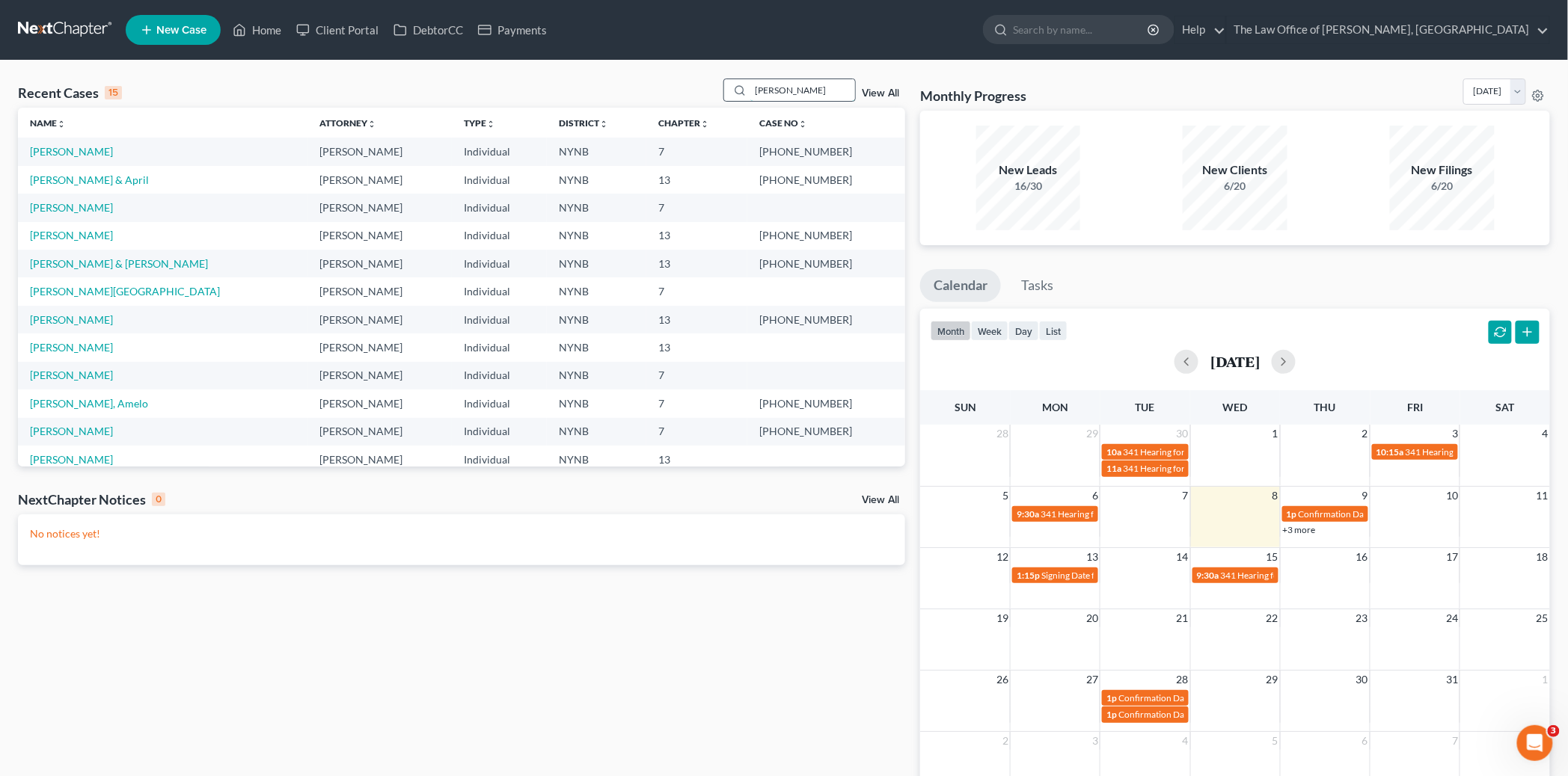
type input "hamlin"
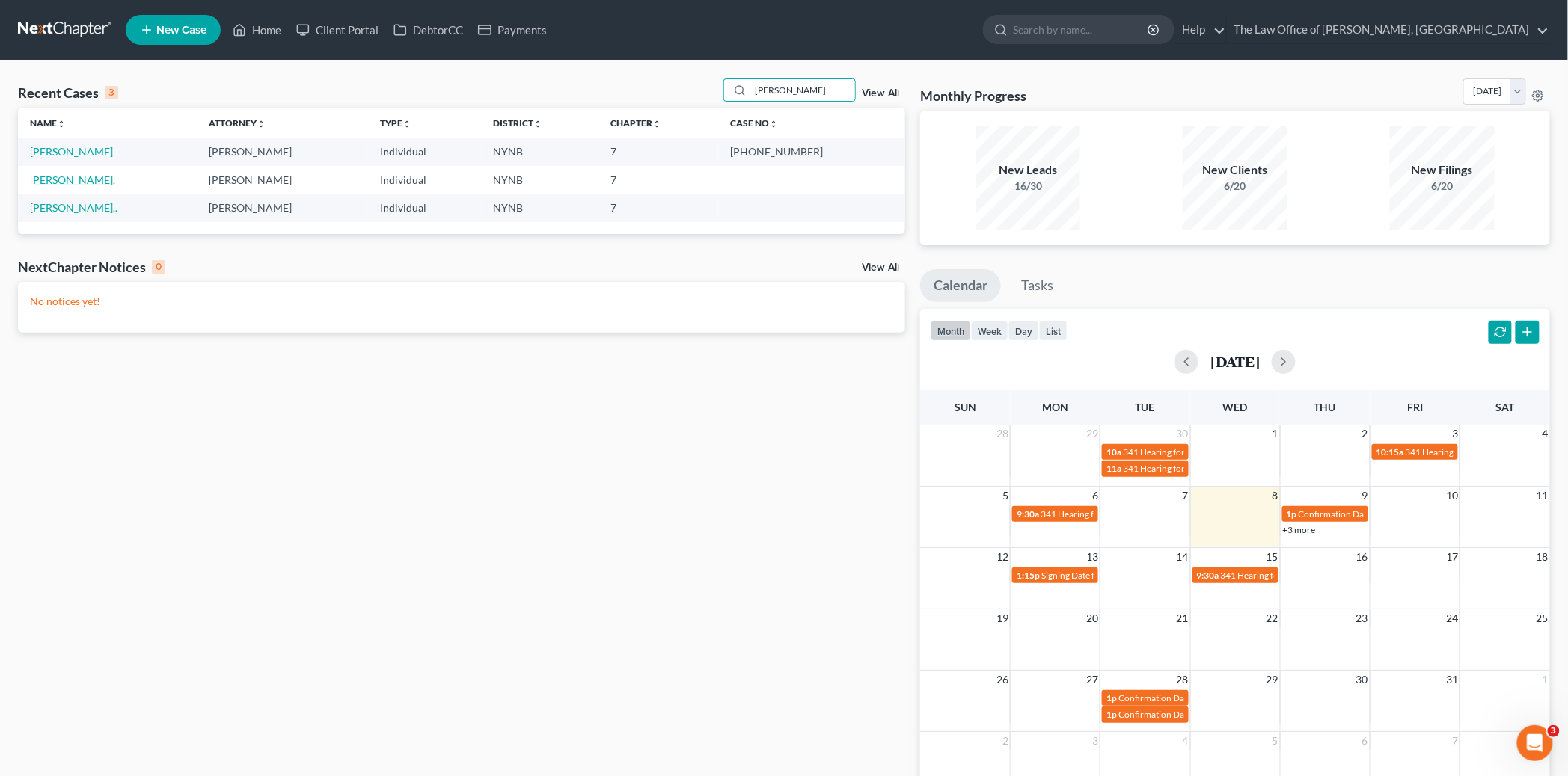
click at [75, 180] on link "Hamlin, Jessica." at bounding box center [72, 180] width 85 height 13
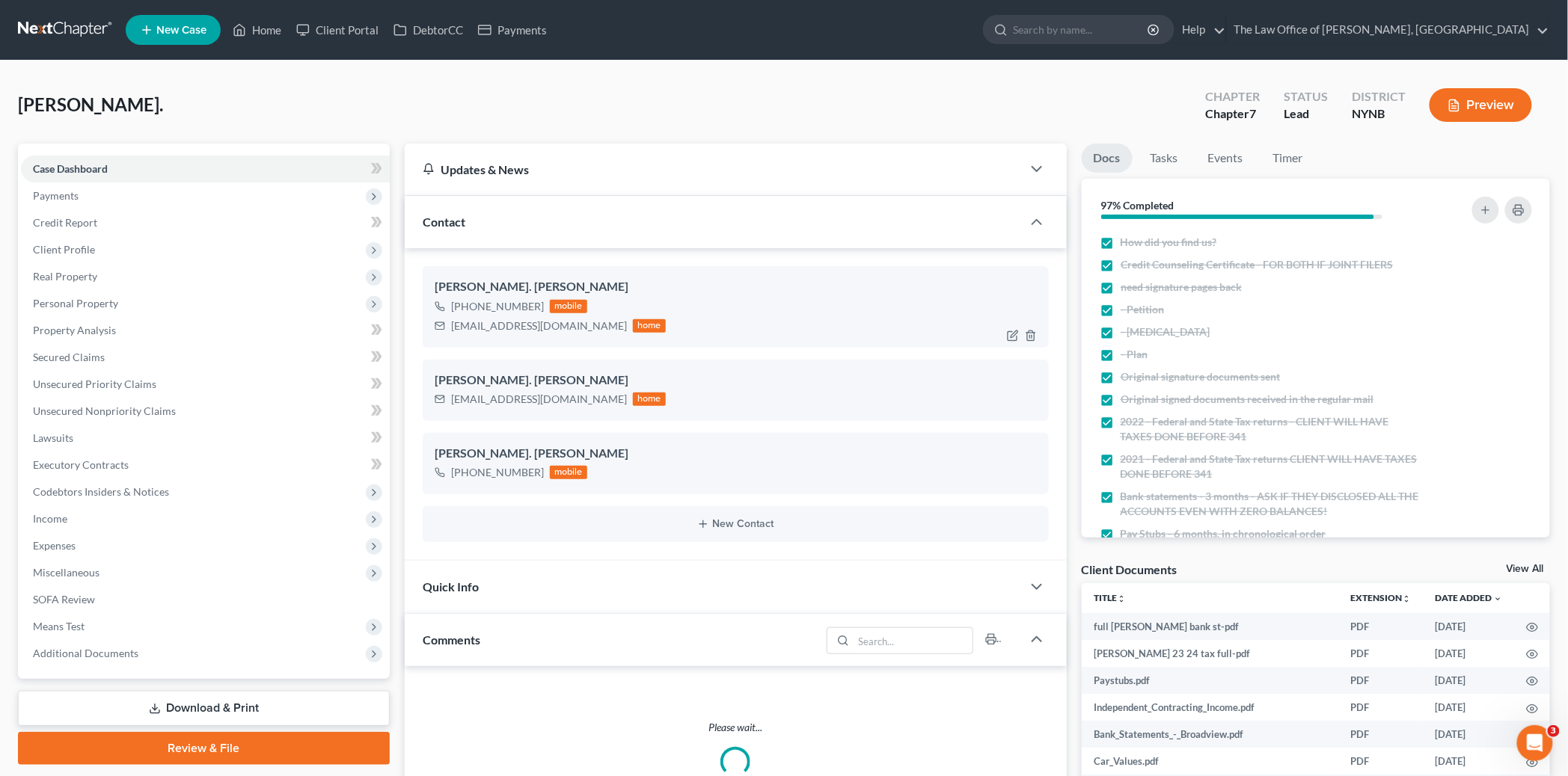
click at [495, 333] on div "Jhamlin1230@yahoo.com home" at bounding box center [550, 326] width 231 height 20
click at [495, 330] on div "Jhamlin1230@yahoo.com" at bounding box center [539, 326] width 176 height 15
click at [495, 329] on div "Jhamlin1230@yahoo.com" at bounding box center [539, 326] width 176 height 15
copy div "Jhamlin1230@yahoo.com"
